Goal: Navigation & Orientation: Find specific page/section

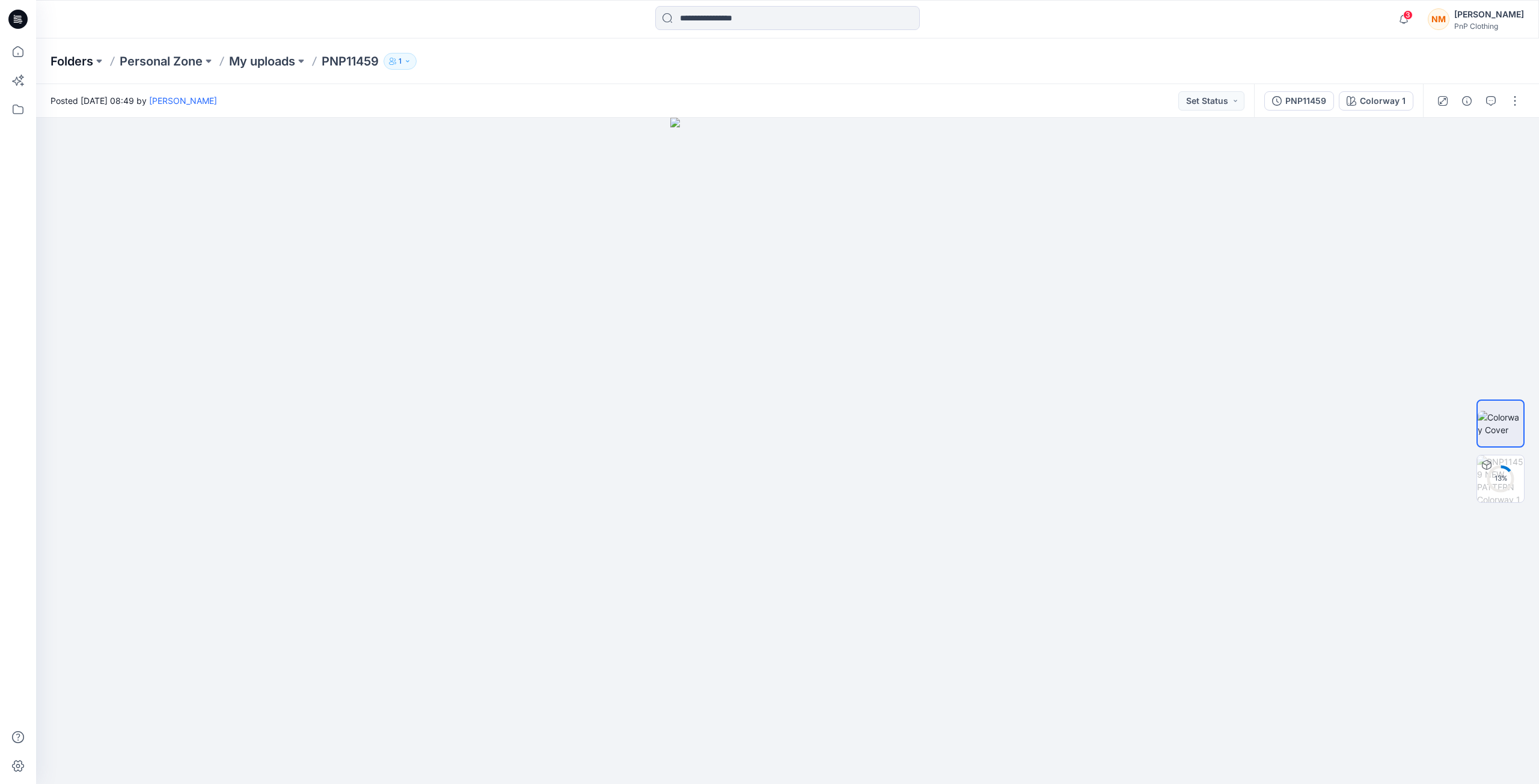
click at [65, 63] on p "Folders" at bounding box center [72, 61] width 43 height 17
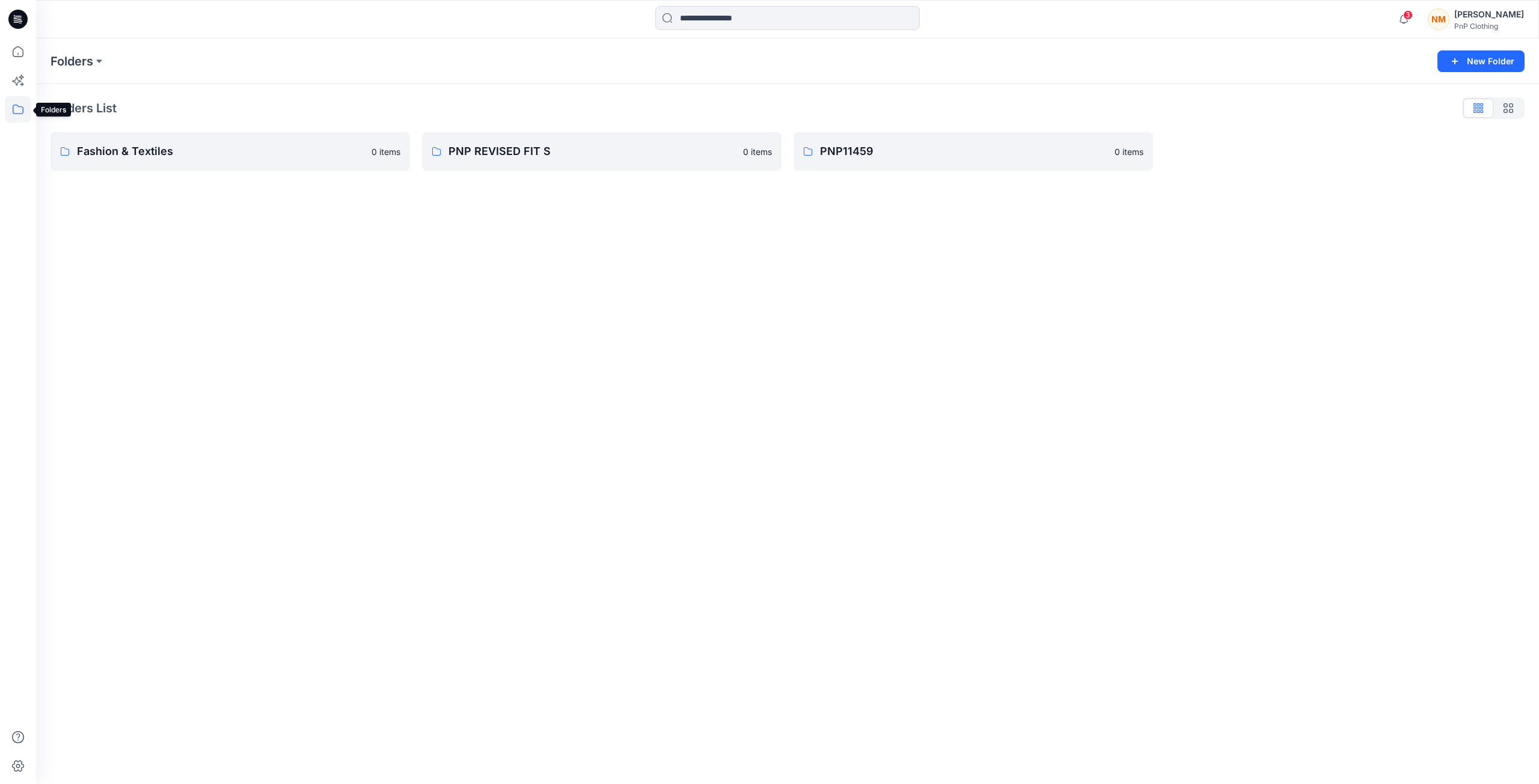
click at [15, 111] on icon at bounding box center [18, 109] width 27 height 27
click at [94, 98] on div at bounding box center [114, 93] width 137 height 24
click at [84, 101] on div at bounding box center [114, 93] width 137 height 24
click at [17, 48] on icon at bounding box center [18, 52] width 27 height 27
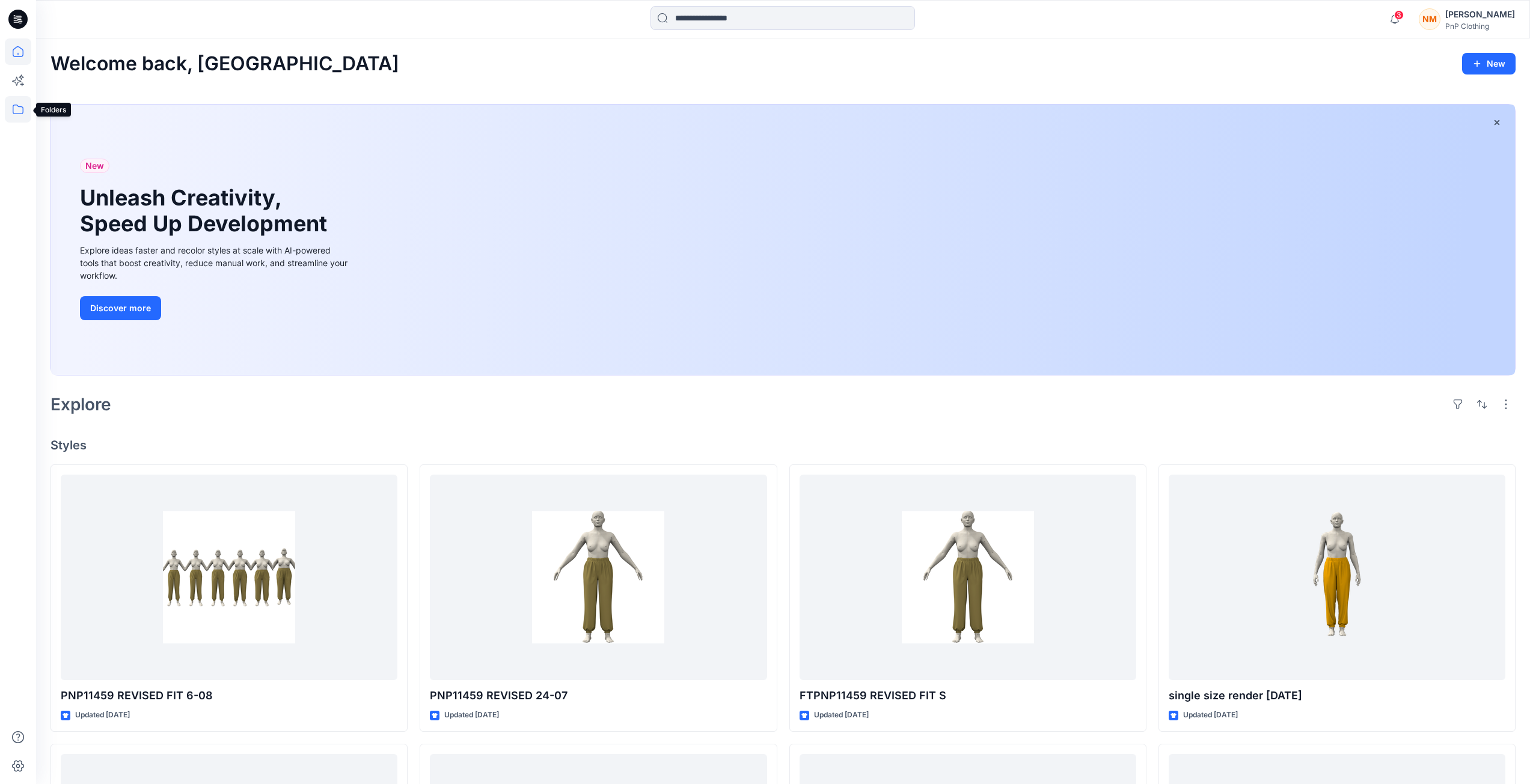
click at [8, 114] on icon at bounding box center [18, 109] width 27 height 27
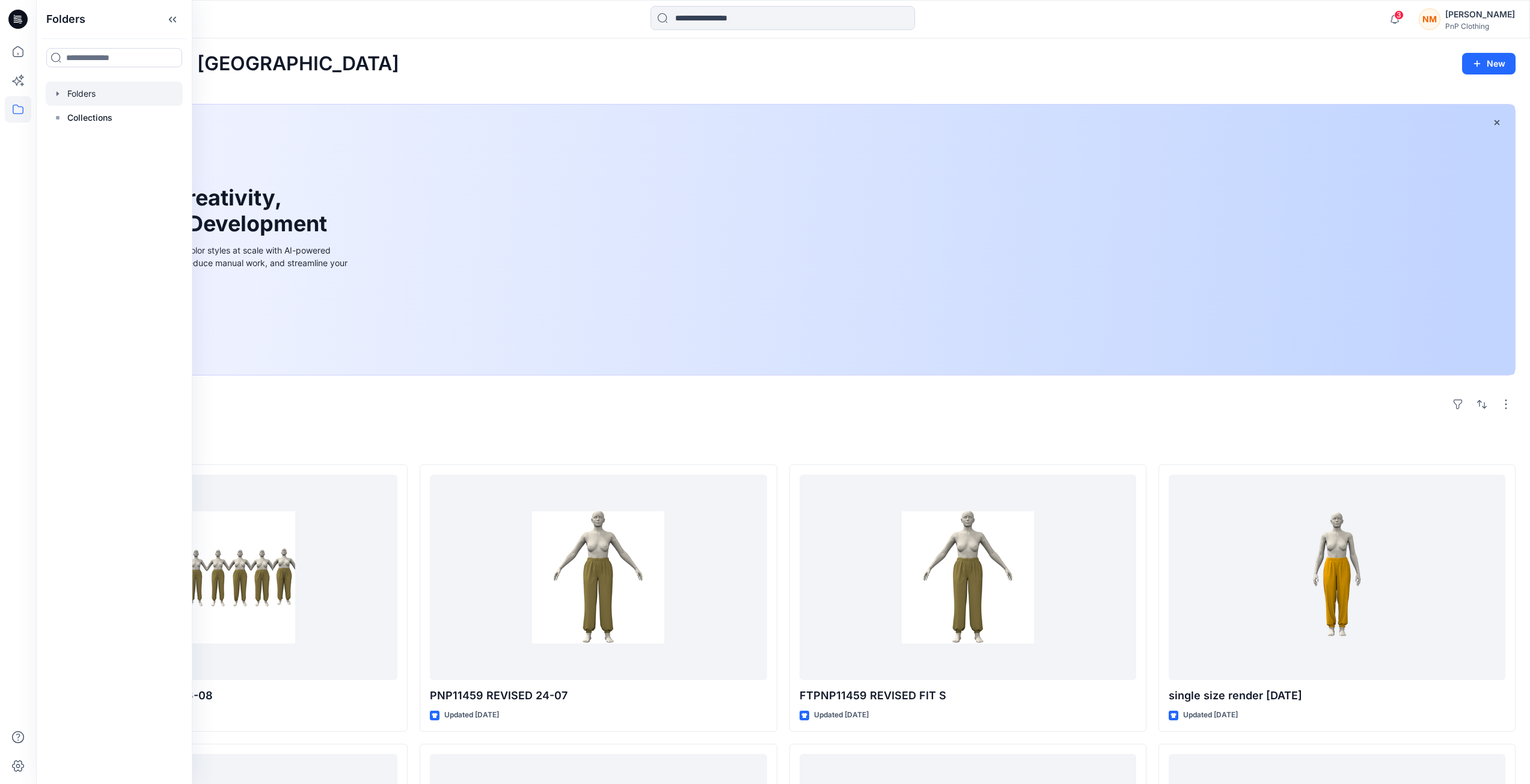
click at [84, 91] on div at bounding box center [114, 93] width 137 height 24
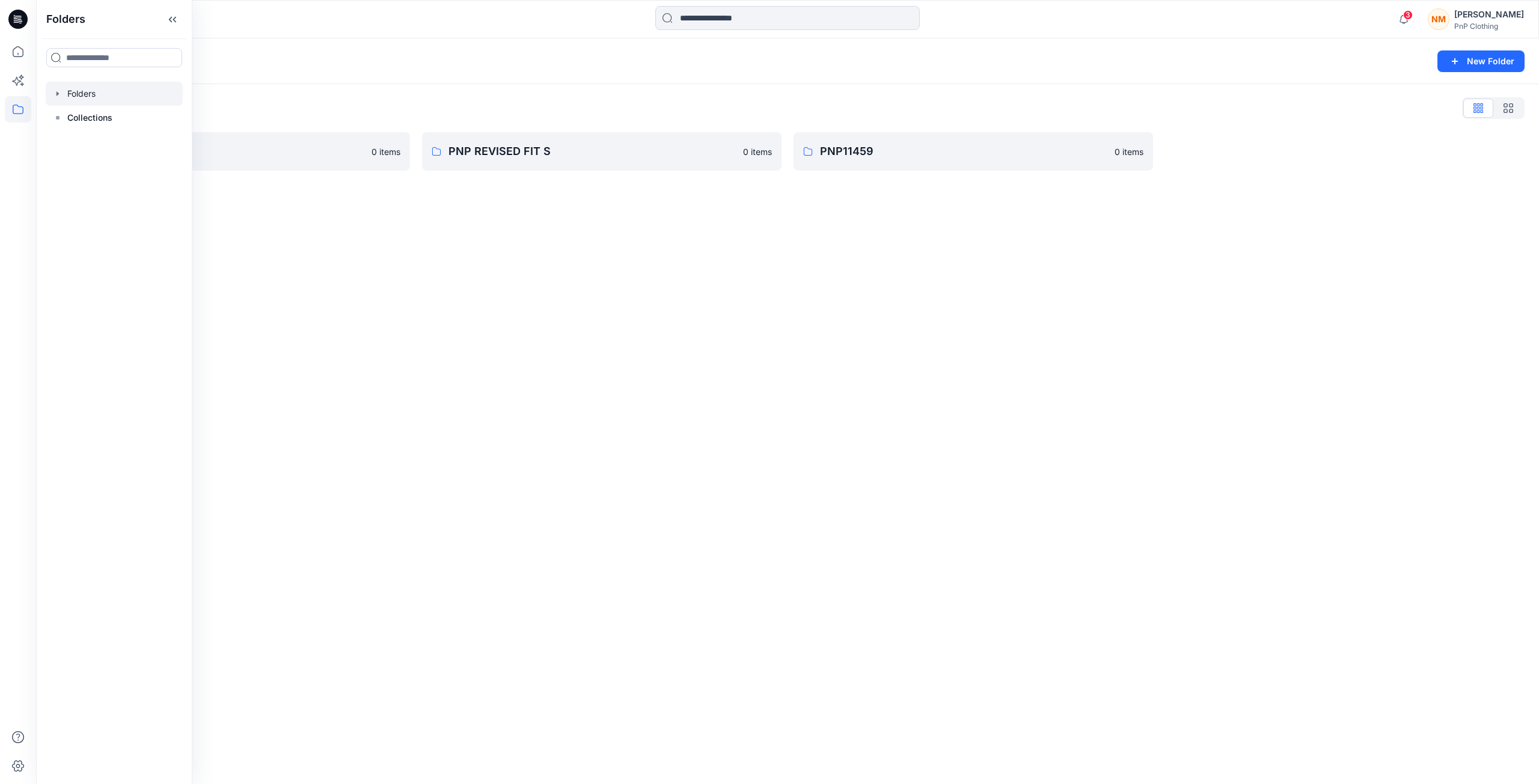
click at [568, 332] on div "Folders New Folder Folders List Fashion & Textiles 0 items PNP REVISED FIT S 0 …" at bounding box center [787, 411] width 1503 height 746
click at [17, 105] on icon at bounding box center [17, 109] width 11 height 10
click at [283, 223] on div "Folders New Folder Folders List Fashion & Textiles 0 items PNP REVISED FIT S 0 …" at bounding box center [787, 411] width 1503 height 746
click at [19, 56] on icon at bounding box center [18, 52] width 27 height 27
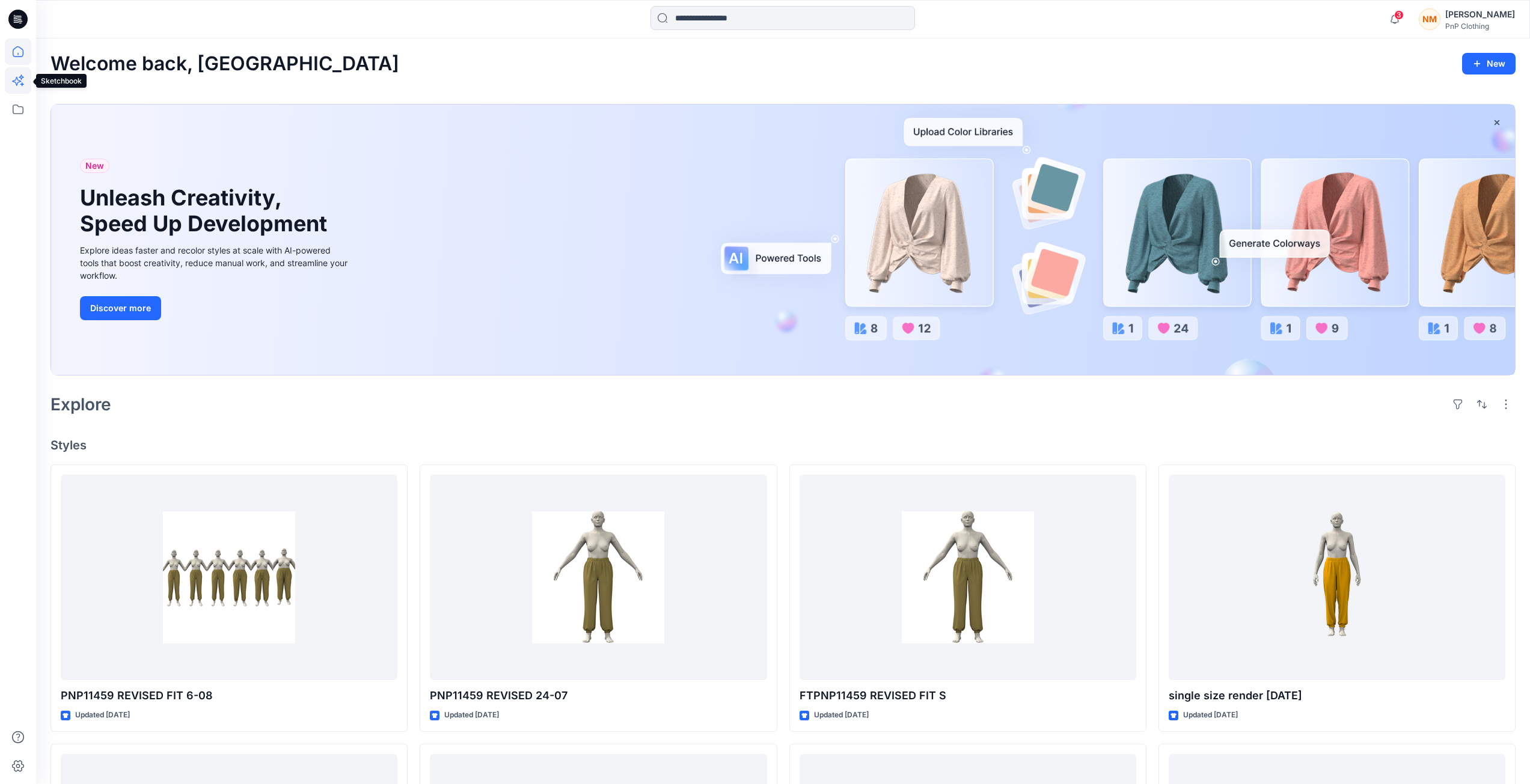
click at [17, 87] on icon at bounding box center [18, 80] width 27 height 27
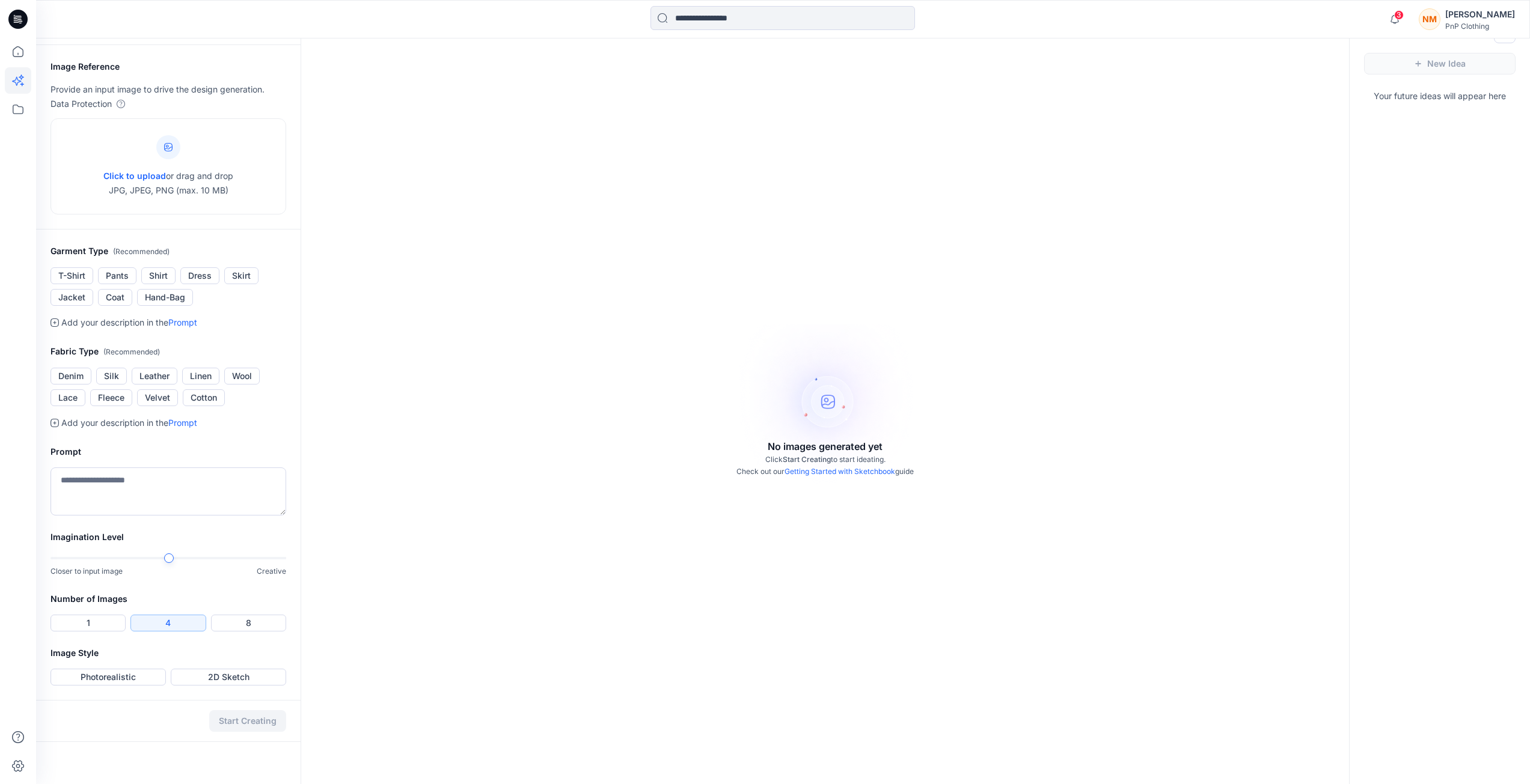
scroll to position [38, 0]
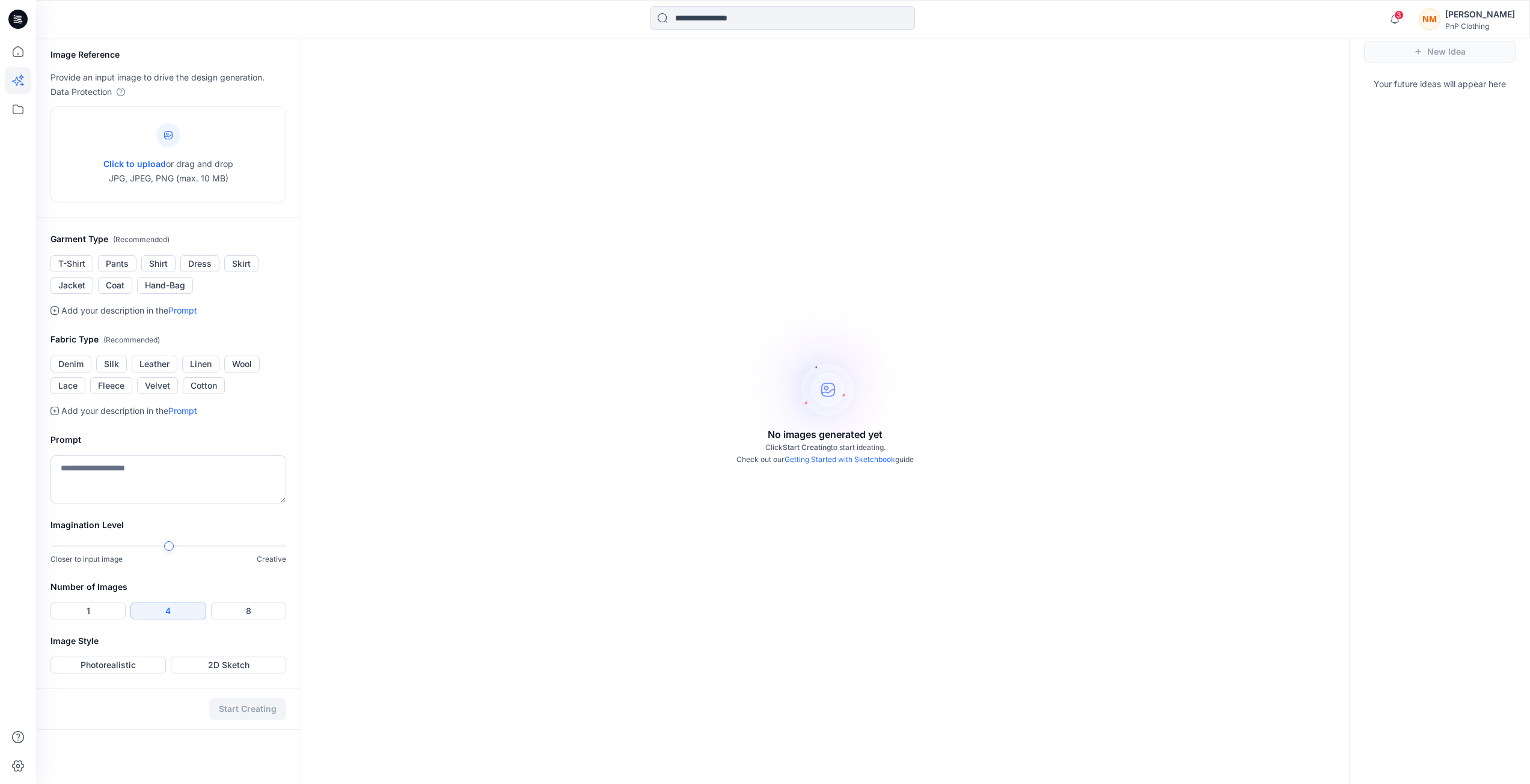
click at [176, 611] on button "4" at bounding box center [168, 612] width 75 height 17
click at [15, 111] on icon at bounding box center [18, 109] width 27 height 27
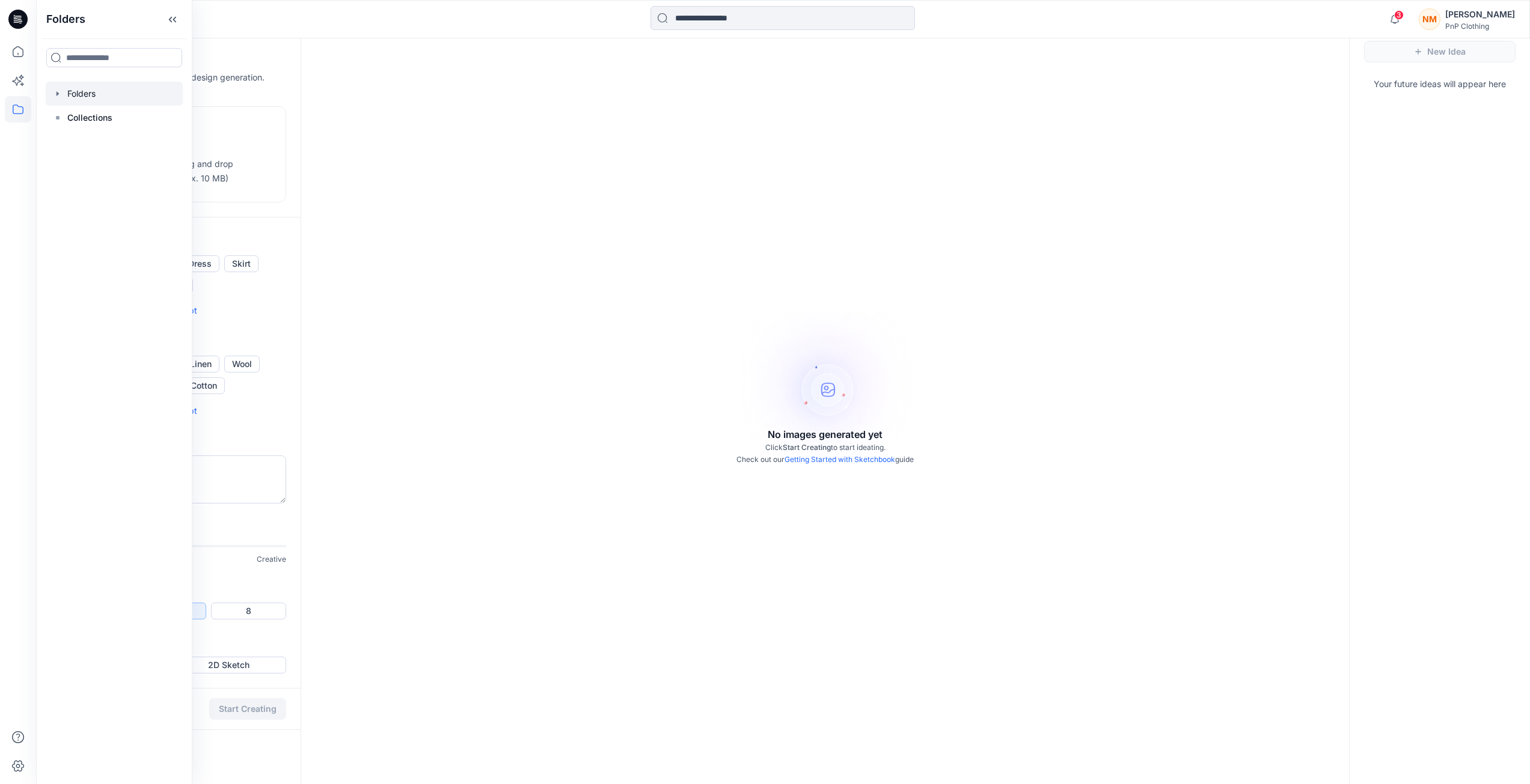
click at [65, 95] on div at bounding box center [114, 93] width 137 height 24
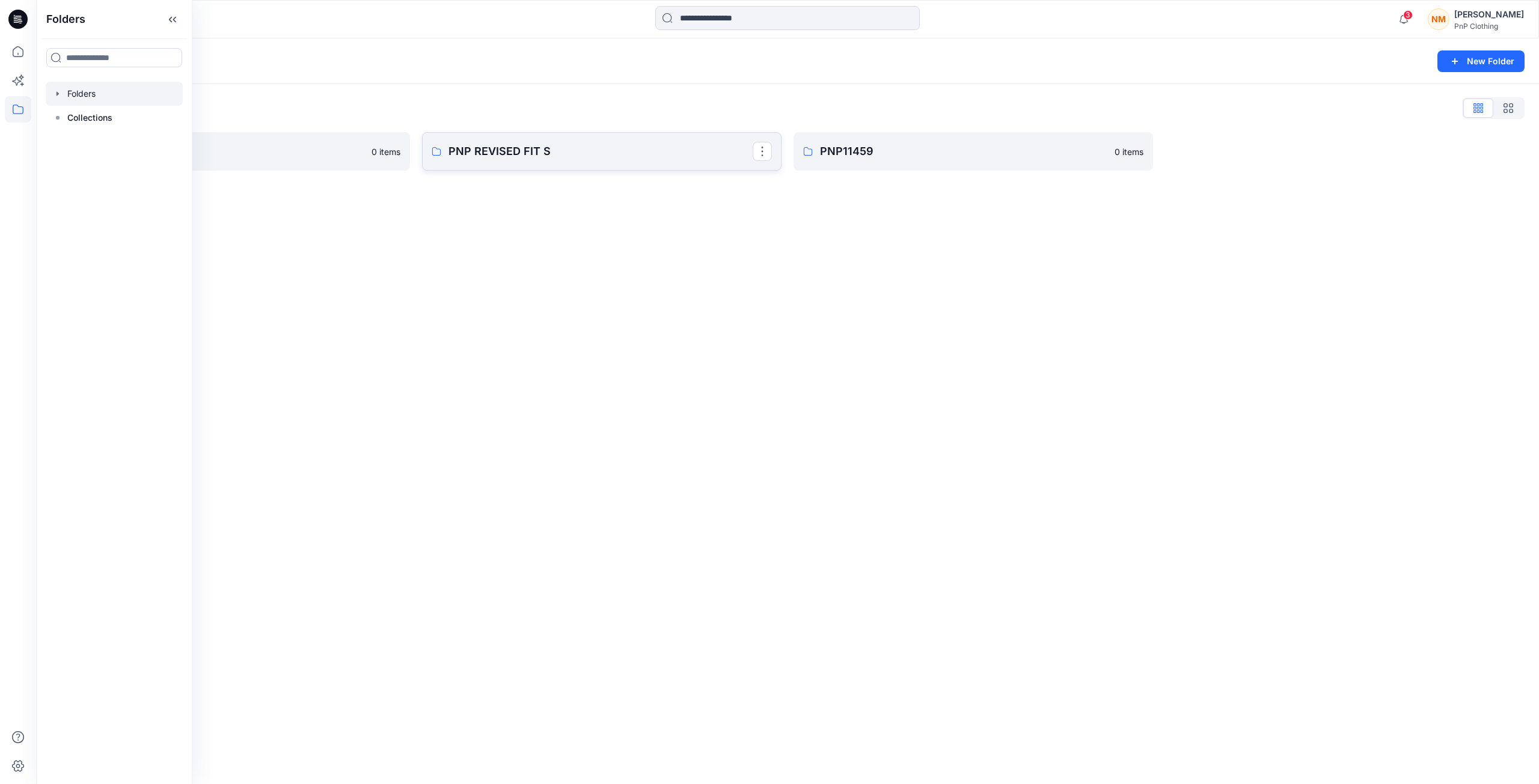
click at [529, 154] on p "PNP REVISED FIT S" at bounding box center [600, 151] width 305 height 17
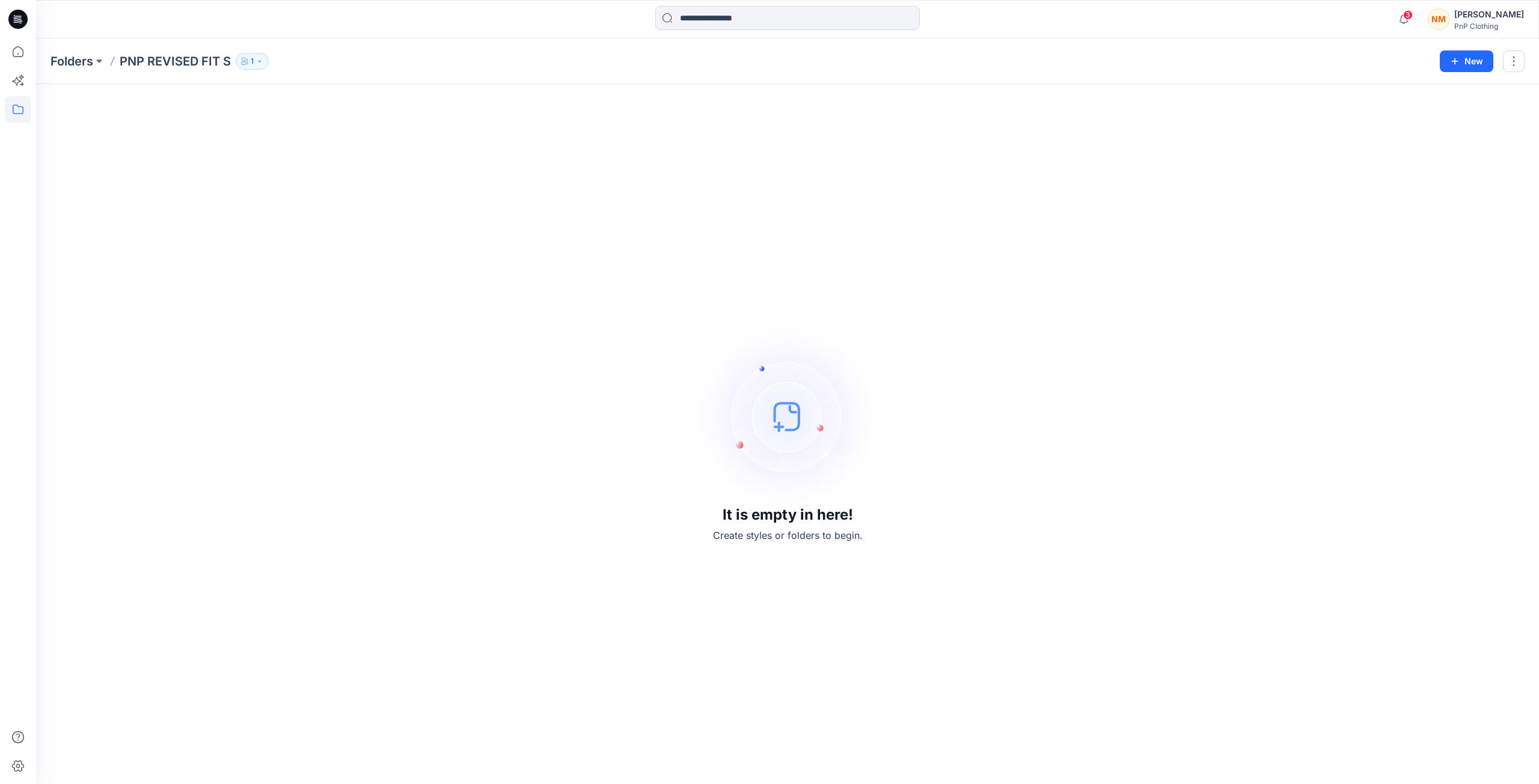
click at [105, 60] on div "Folders PNP REVISED FIT S 1" at bounding box center [740, 61] width 1380 height 17
click at [98, 62] on button at bounding box center [99, 61] width 12 height 17
click at [116, 148] on p "Fashion & Textiles" at bounding box center [95, 146] width 70 height 14
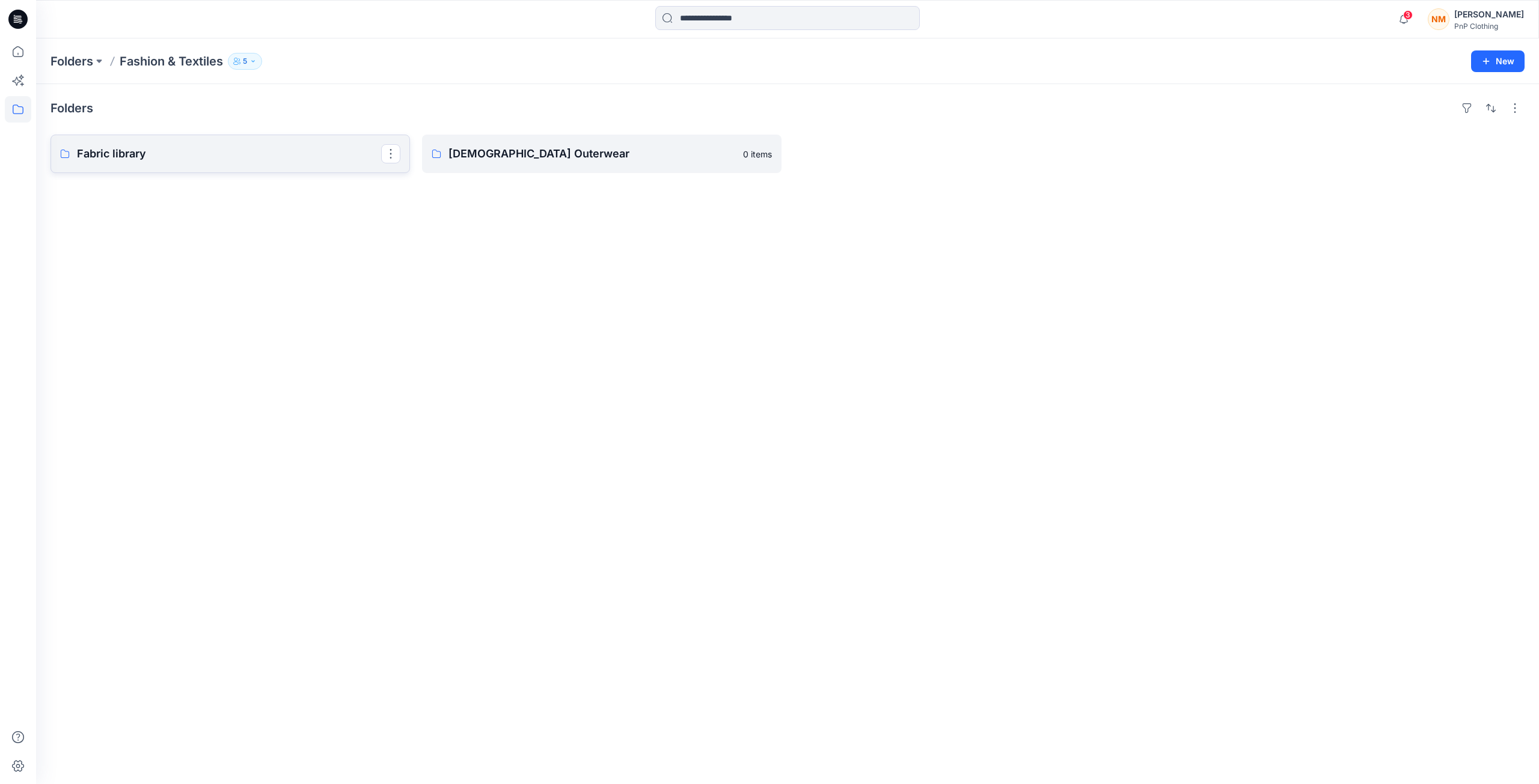
click at [154, 151] on p "Fabric library" at bounding box center [229, 154] width 305 height 17
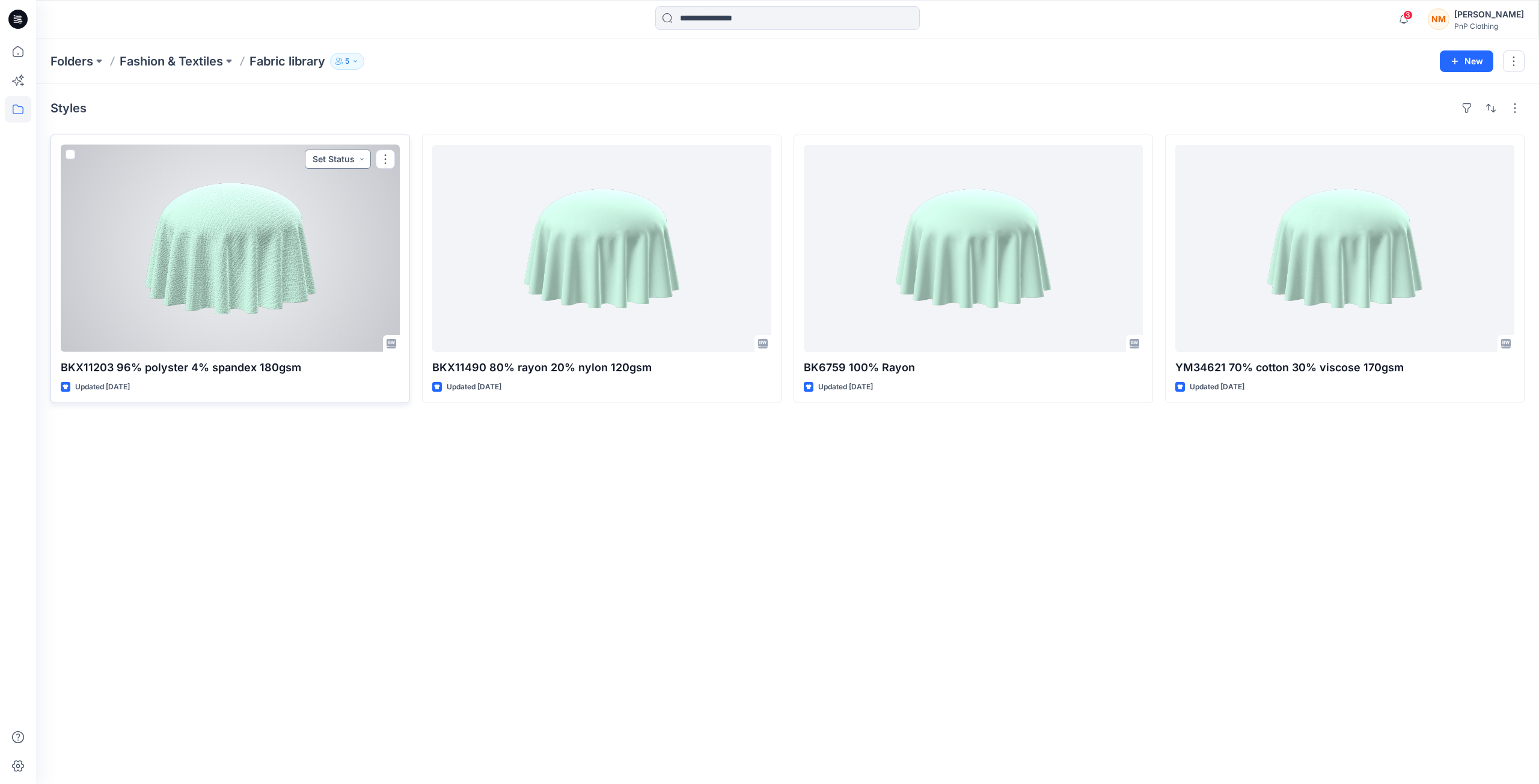
click at [358, 157] on button "Set Status" at bounding box center [337, 159] width 66 height 19
click at [386, 161] on button "button" at bounding box center [385, 159] width 19 height 19
click at [426, 280] on p "Move to" at bounding box center [416, 276] width 33 height 12
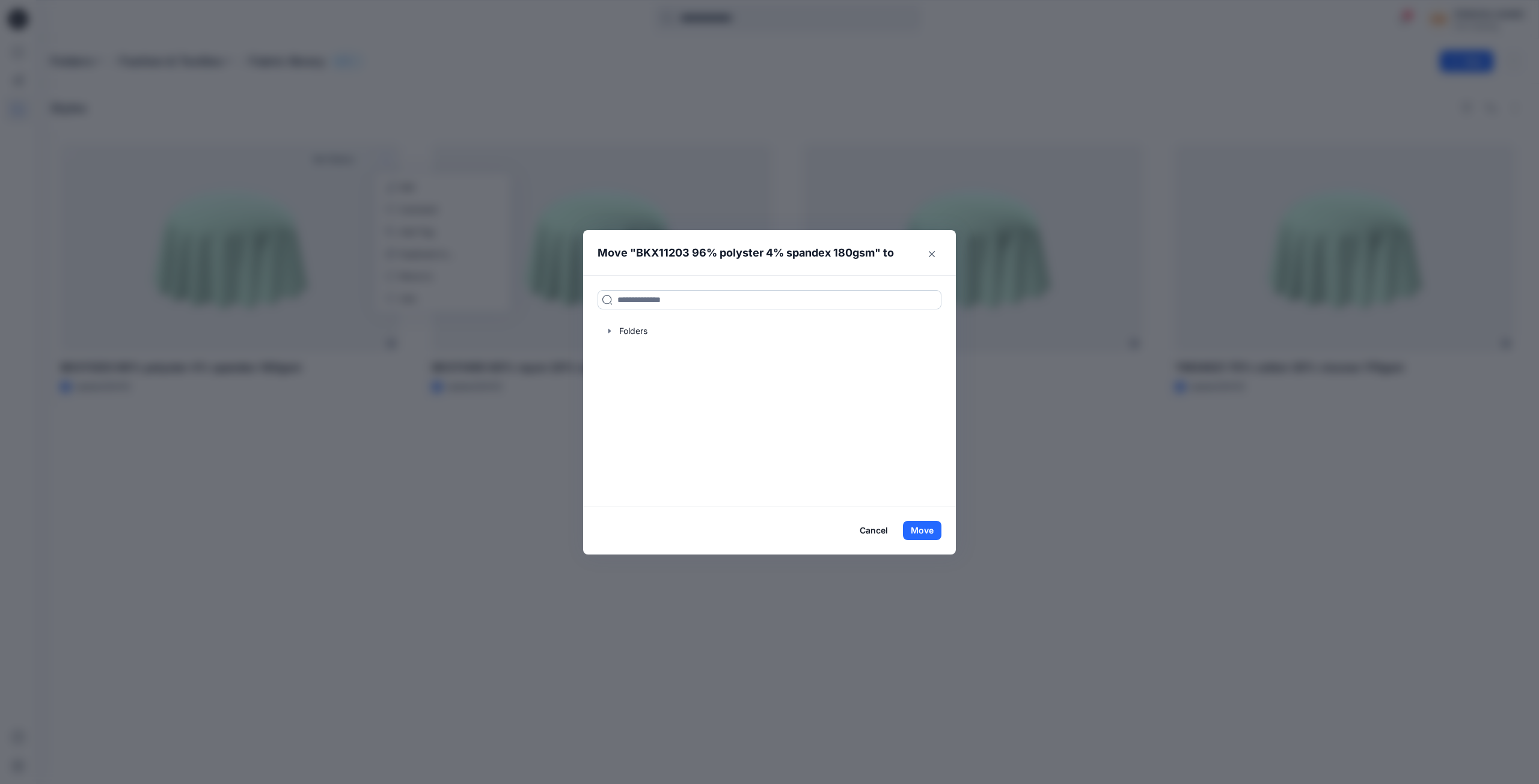
click at [663, 302] on input at bounding box center [769, 300] width 344 height 19
click at [933, 255] on icon "Close" at bounding box center [932, 254] width 6 height 6
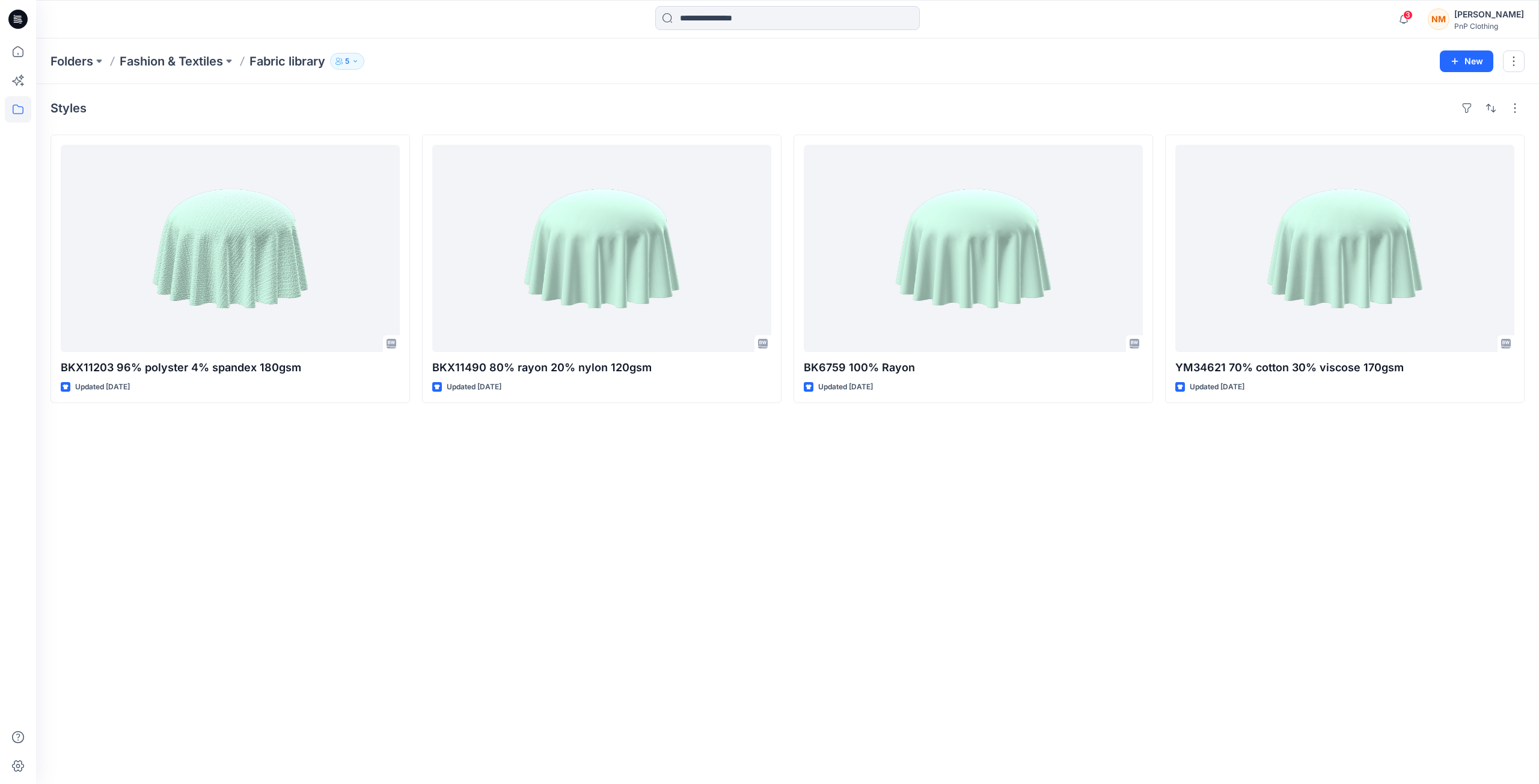
click at [1239, 651] on div "Styles BKX11203 96% polyster 4% spandex 180gsm Updated [DATE] BKX11490 80% rayo…" at bounding box center [787, 434] width 1503 height 700
click at [1513, 57] on button "button" at bounding box center [1513, 61] width 22 height 22
click at [1318, 102] on div "Styles" at bounding box center [787, 108] width 1474 height 19
click at [1513, 110] on button "button" at bounding box center [1515, 108] width 19 height 19
click at [1355, 120] on div "Styles Layout Grid Large Grid Folder View Compact Card Card View Card Info Tags…" at bounding box center [787, 434] width 1503 height 700
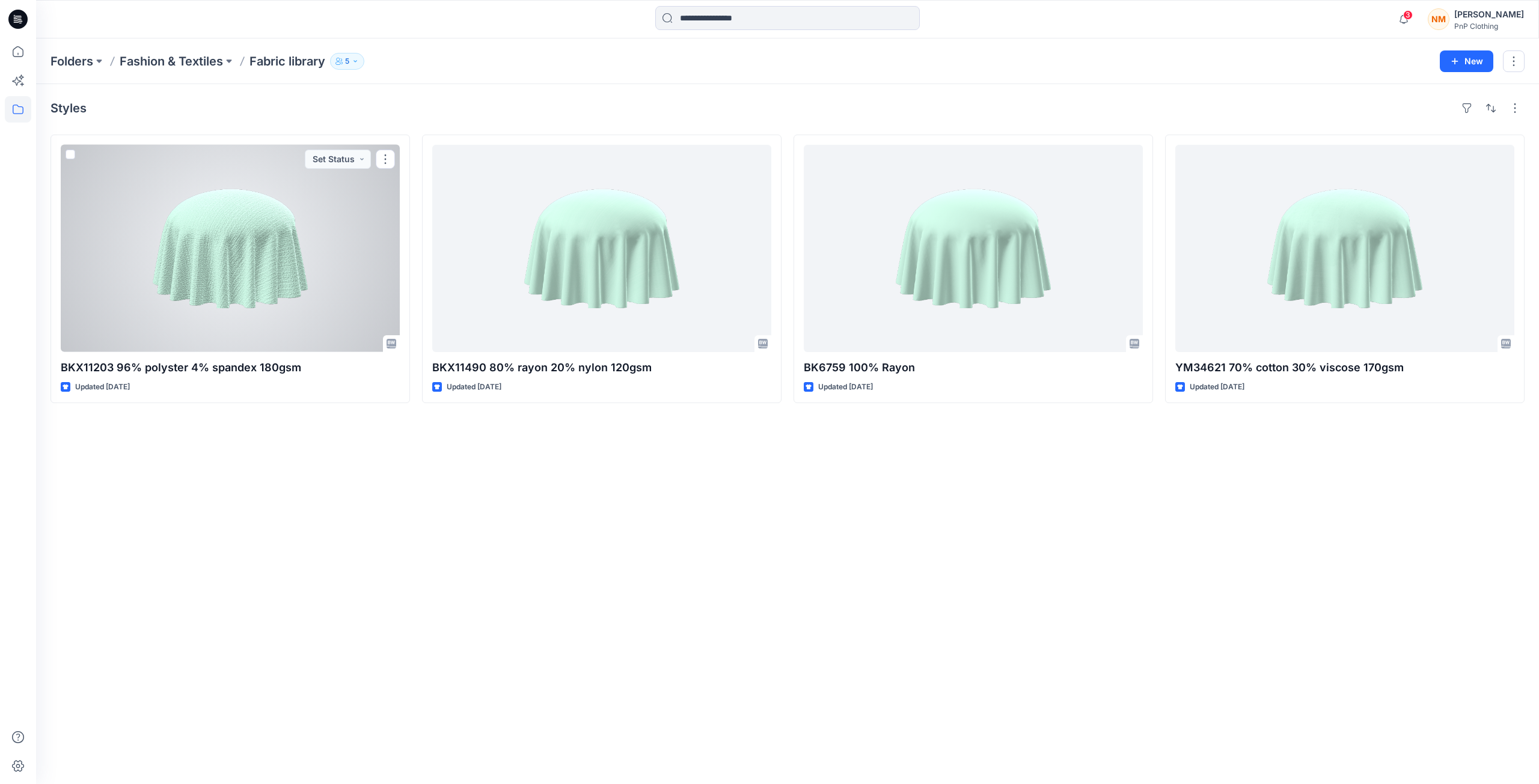
drag, startPoint x: 256, startPoint y: 241, endPoint x: 237, endPoint y: 213, distance: 33.8
click at [234, 213] on div at bounding box center [230, 248] width 339 height 208
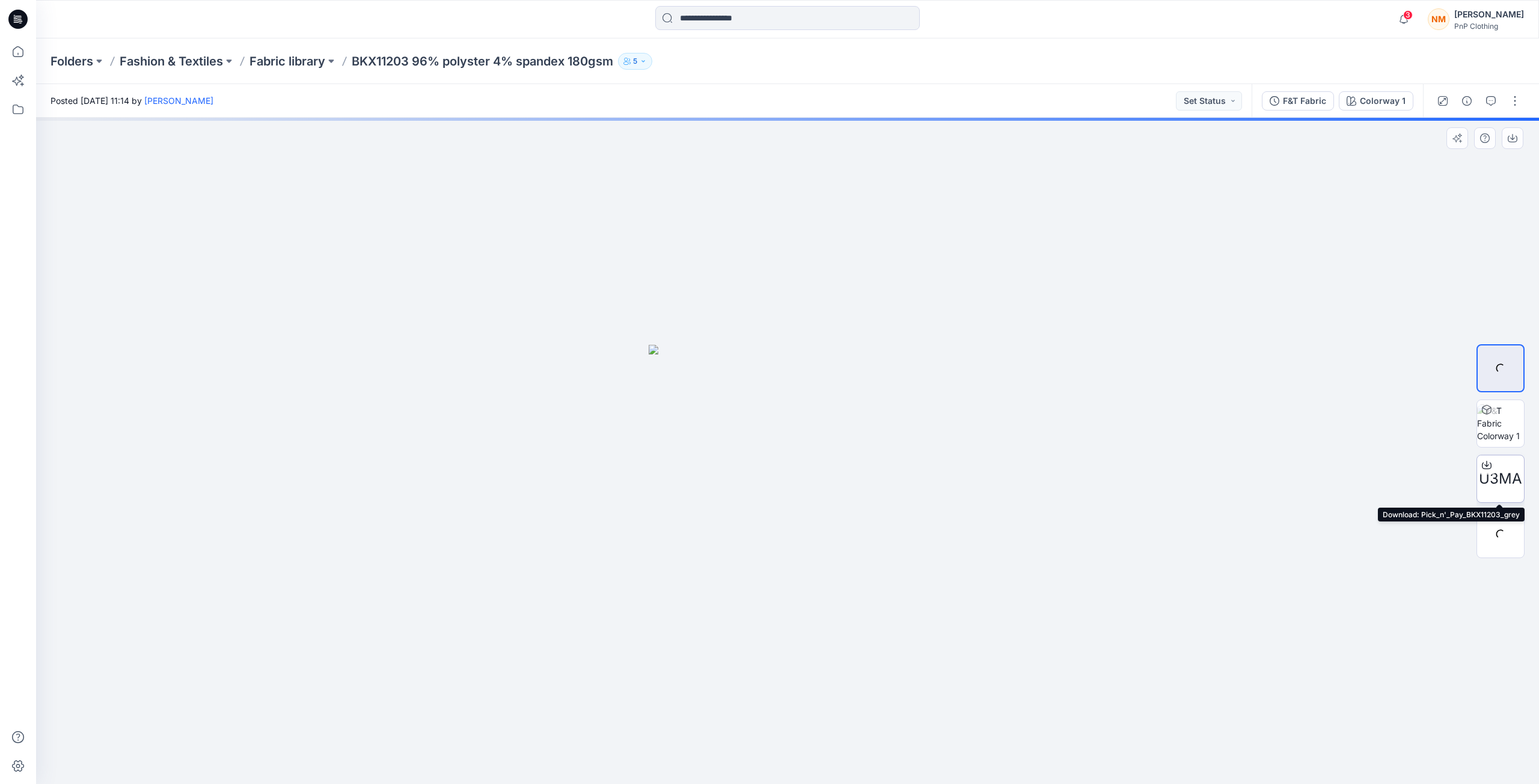
click at [1484, 462] on icon at bounding box center [1486, 465] width 10 height 10
